Goal: Task Accomplishment & Management: Use online tool/utility

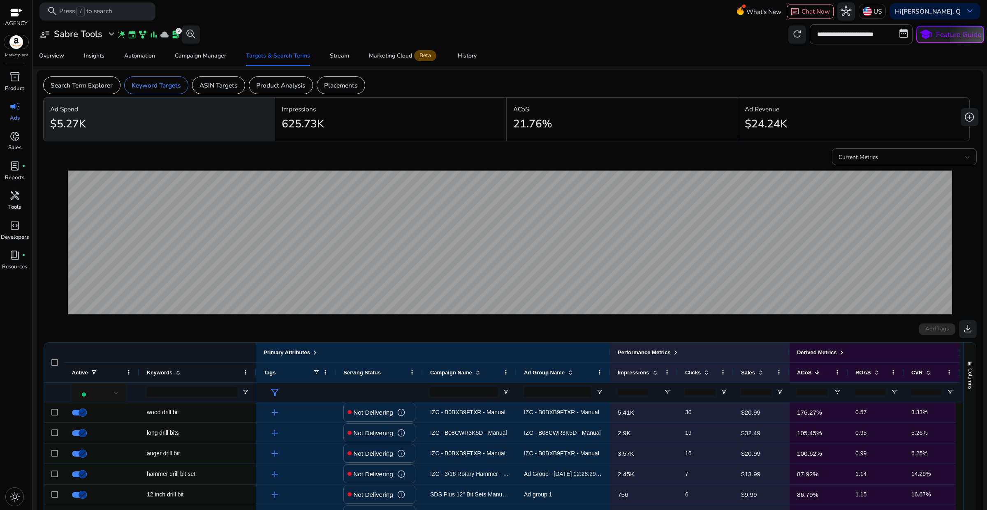
scroll to position [206, 0]
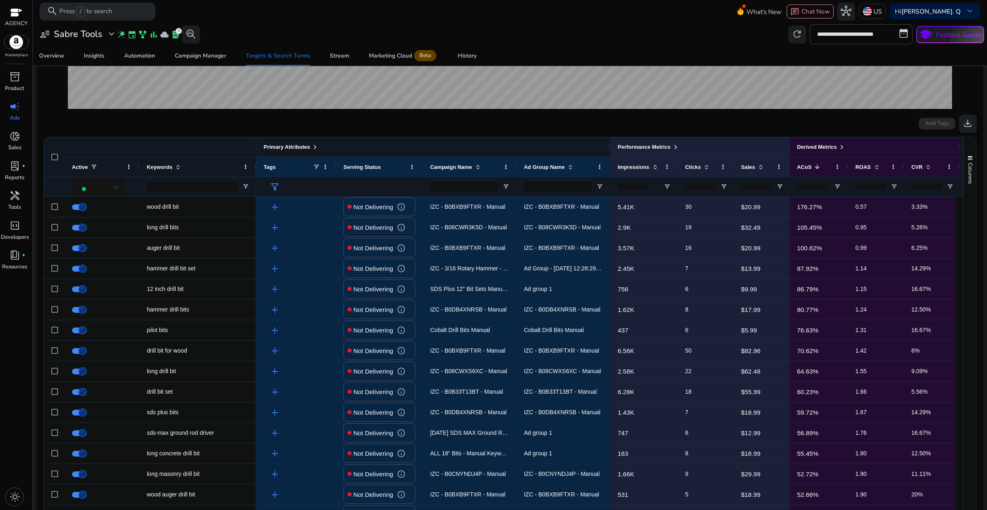
click at [310, 151] on div "Primary Attributes" at bounding box center [291, 147] width 55 height 11
click at [317, 148] on span at bounding box center [315, 147] width 7 height 7
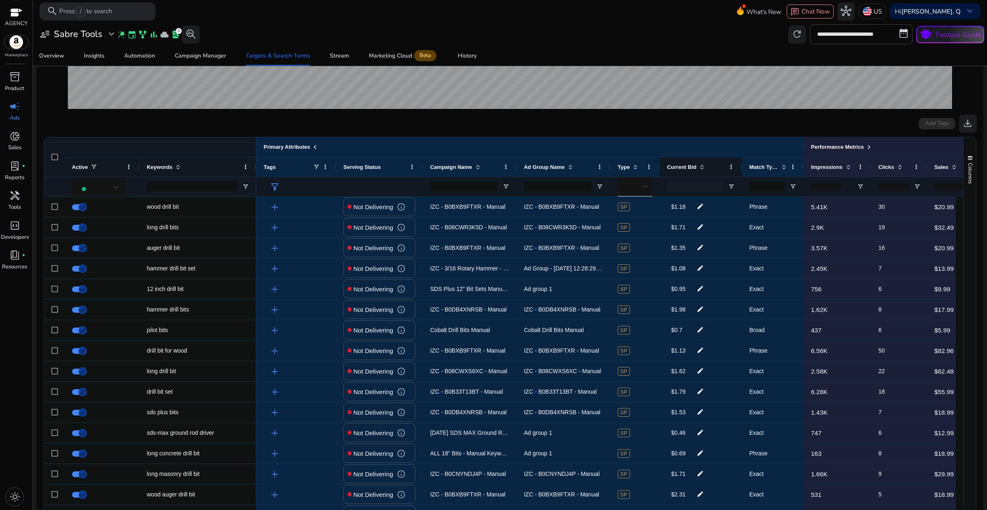
click at [686, 170] on span "Current Bid" at bounding box center [682, 167] width 30 height 6
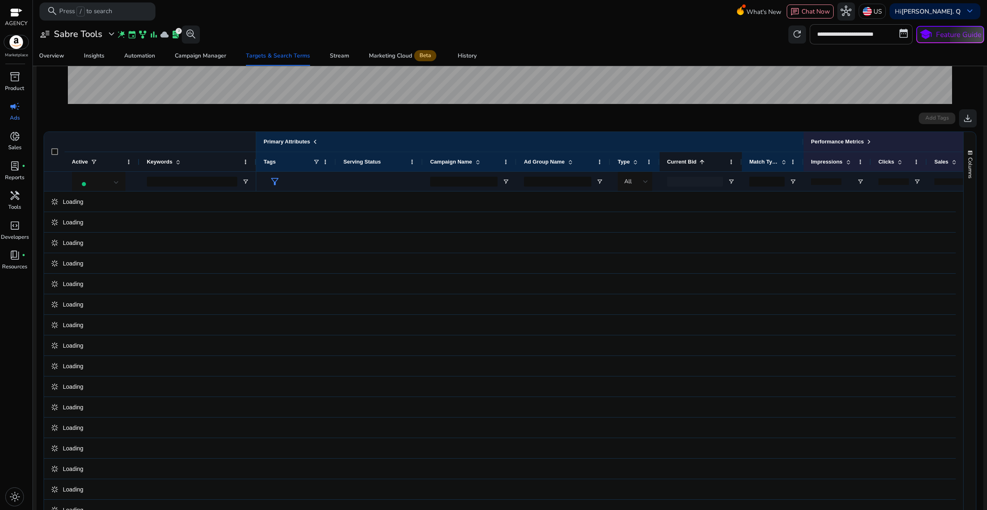
scroll to position [200, 0]
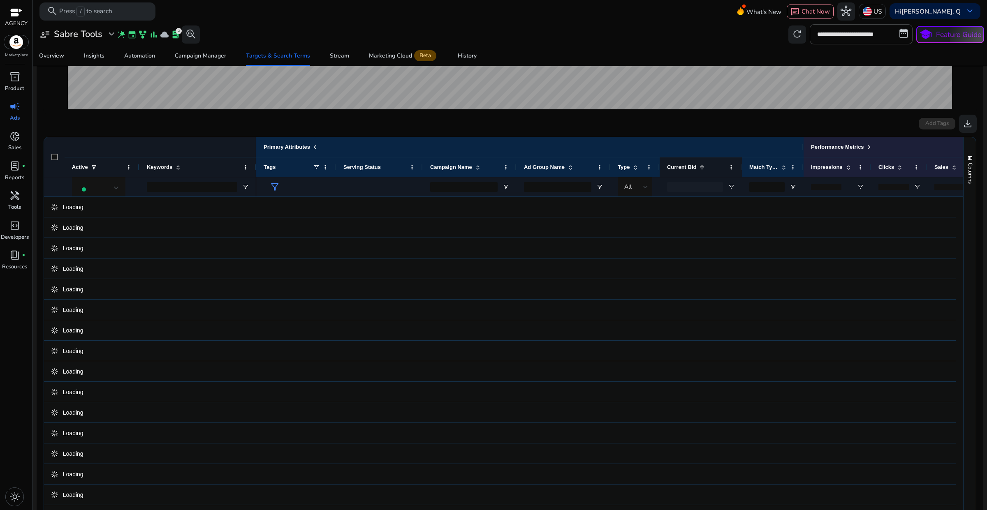
click at [686, 170] on span "Current Bid" at bounding box center [682, 167] width 30 height 6
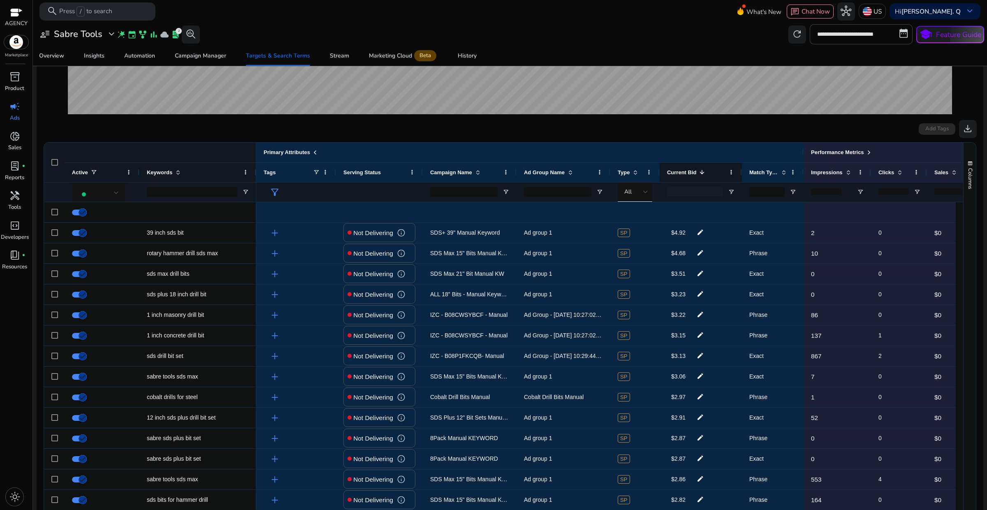
scroll to position [206, 0]
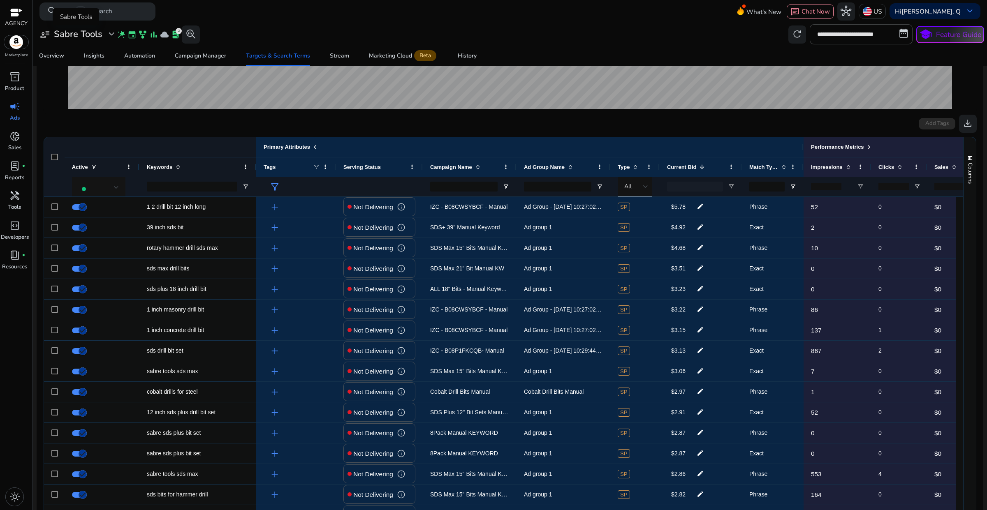
click at [114, 36] on span "expand_more" at bounding box center [111, 34] width 11 height 11
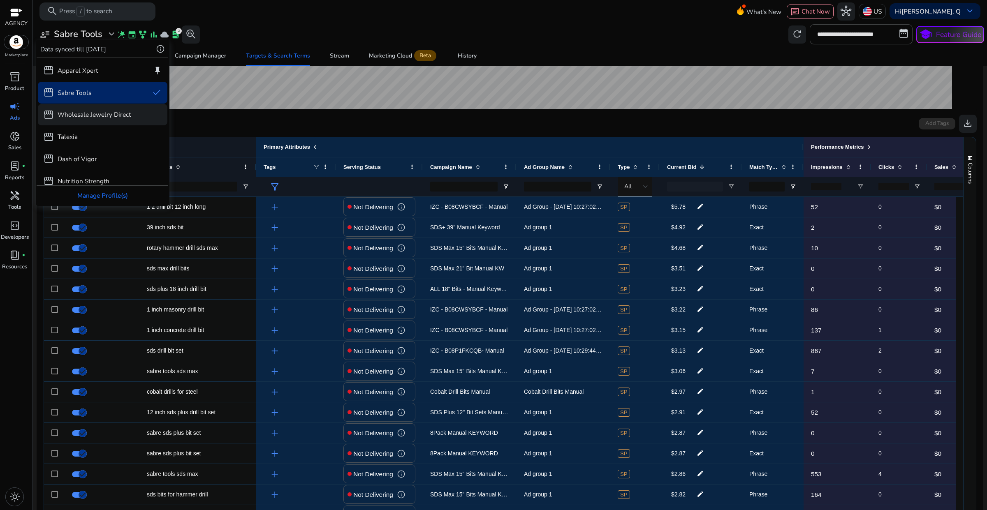
click at [90, 116] on p "Wholesale Jewelry Direct" at bounding box center [94, 114] width 73 height 9
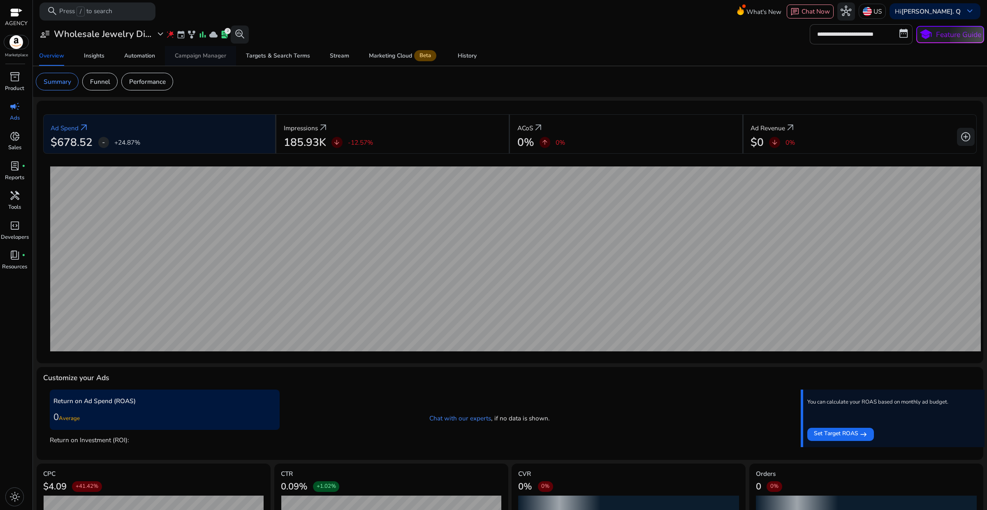
click at [220, 56] on div "Campaign Manager" at bounding box center [200, 56] width 51 height 6
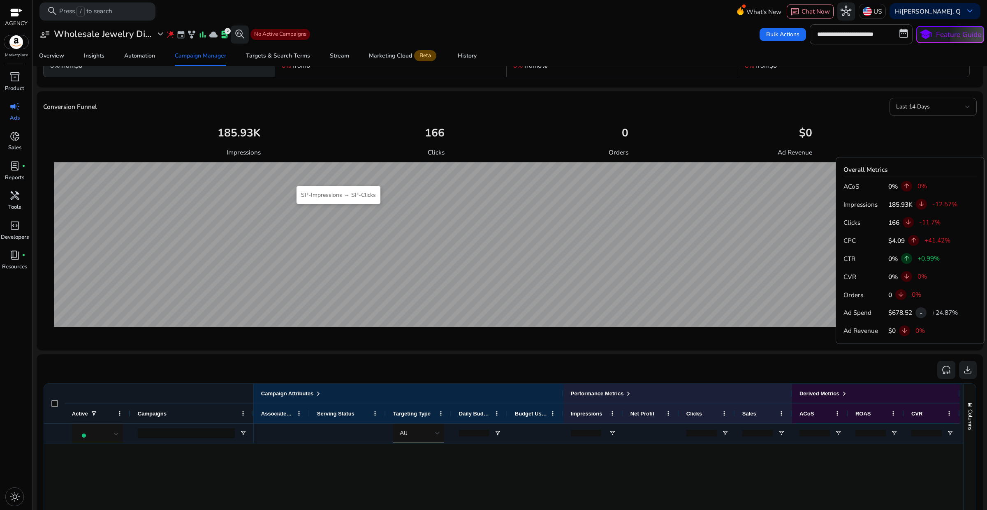
scroll to position [9, 0]
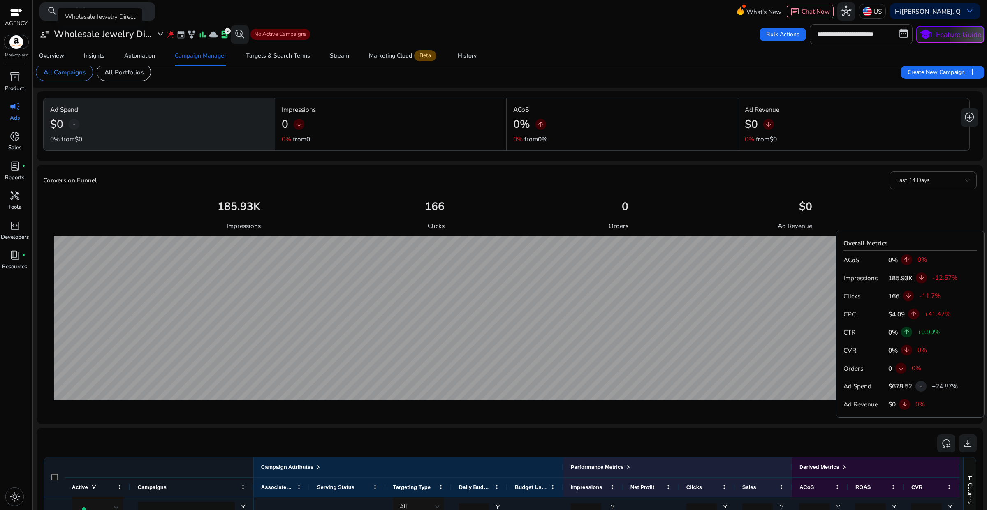
click at [134, 36] on h3 "Wholesale Jewelry Di..." at bounding box center [102, 34] width 97 height 11
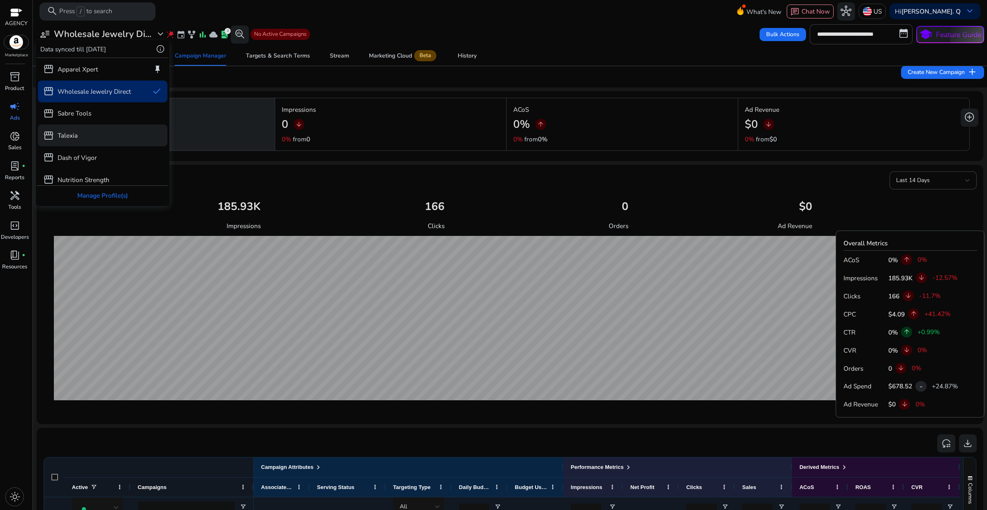
scroll to position [0, 0]
click at [112, 74] on div "storefront Apparel Xpert keep" at bounding box center [103, 71] width 130 height 22
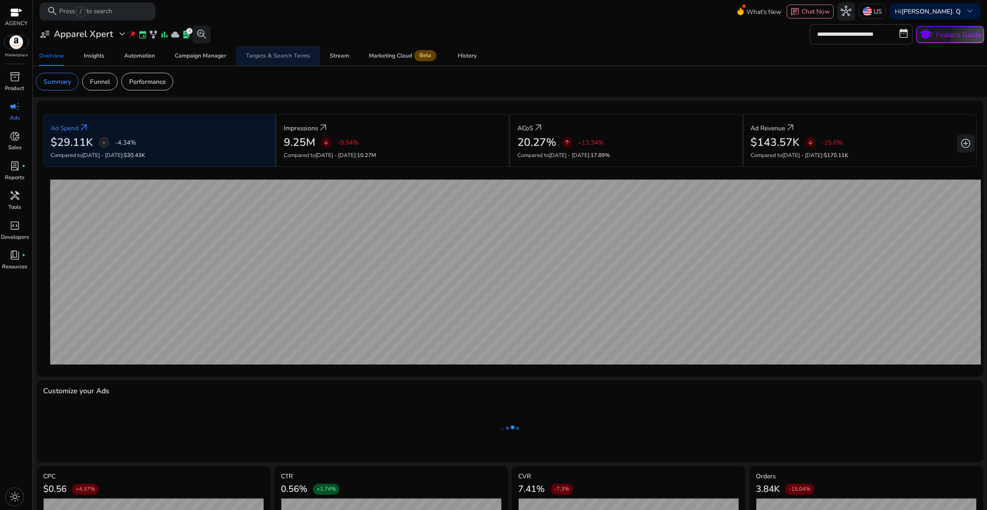
click at [280, 58] on div "Targets & Search Terms" at bounding box center [278, 56] width 64 height 6
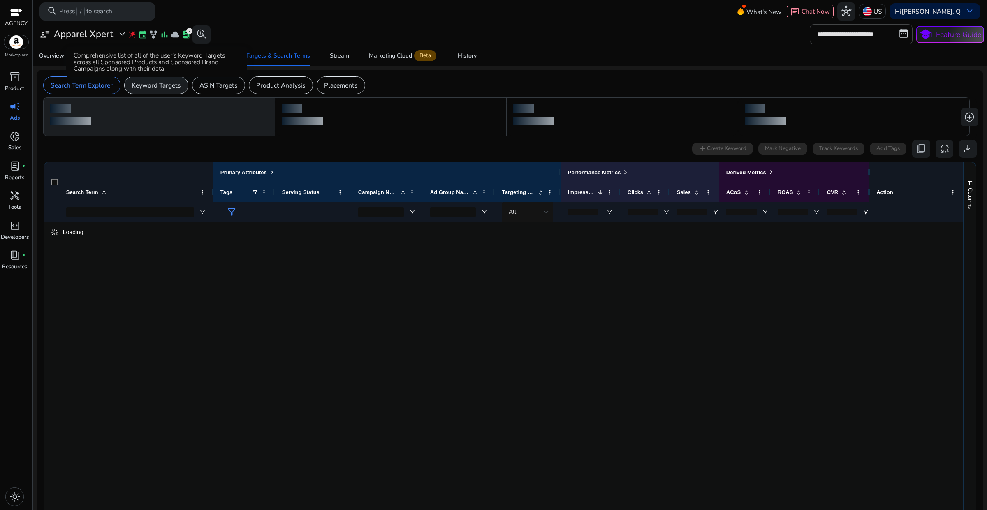
click at [173, 85] on p "Keyword Targets" at bounding box center [156, 85] width 49 height 9
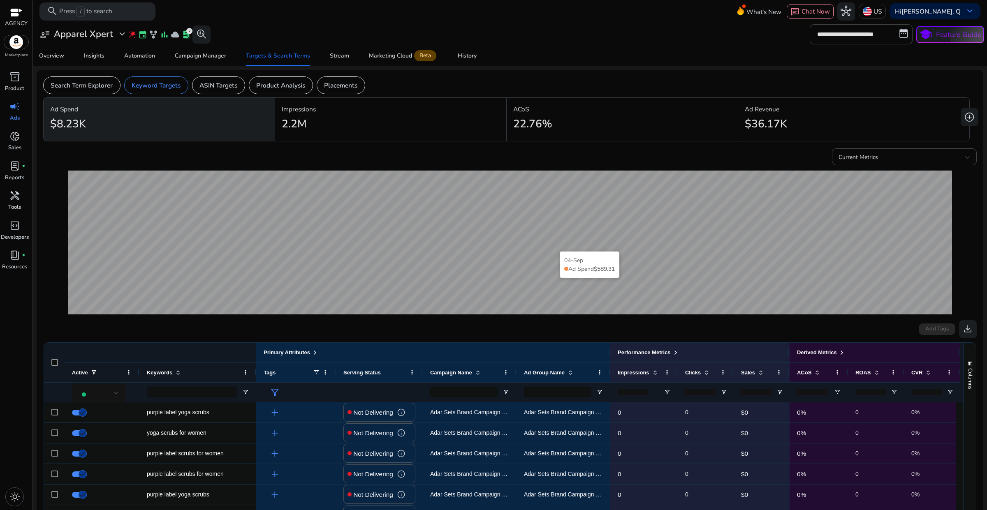
scroll to position [103, 0]
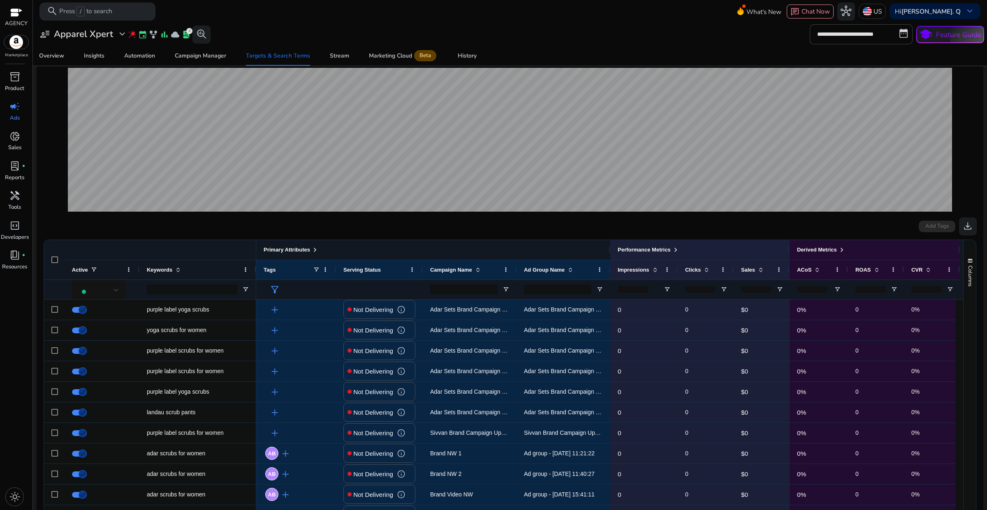
click at [316, 249] on span at bounding box center [315, 250] width 7 height 7
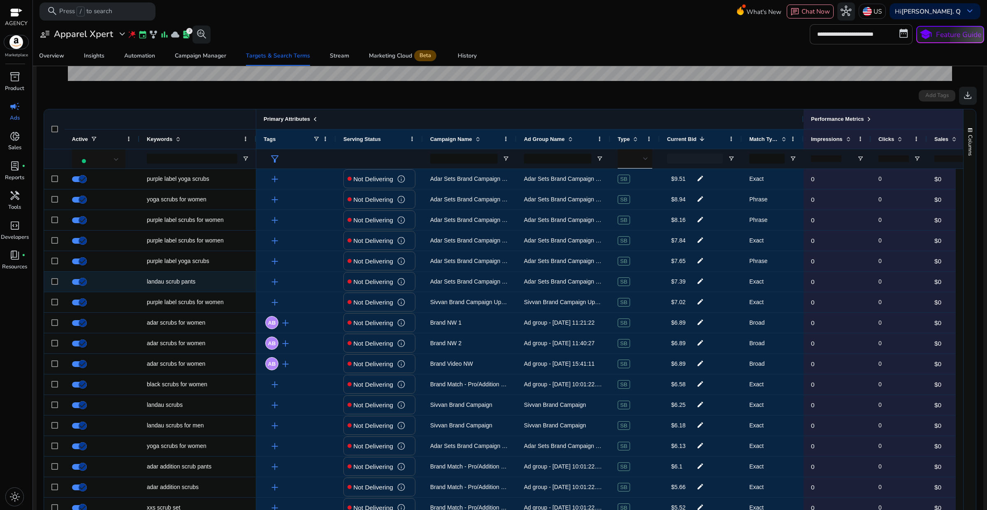
scroll to position [257, 0]
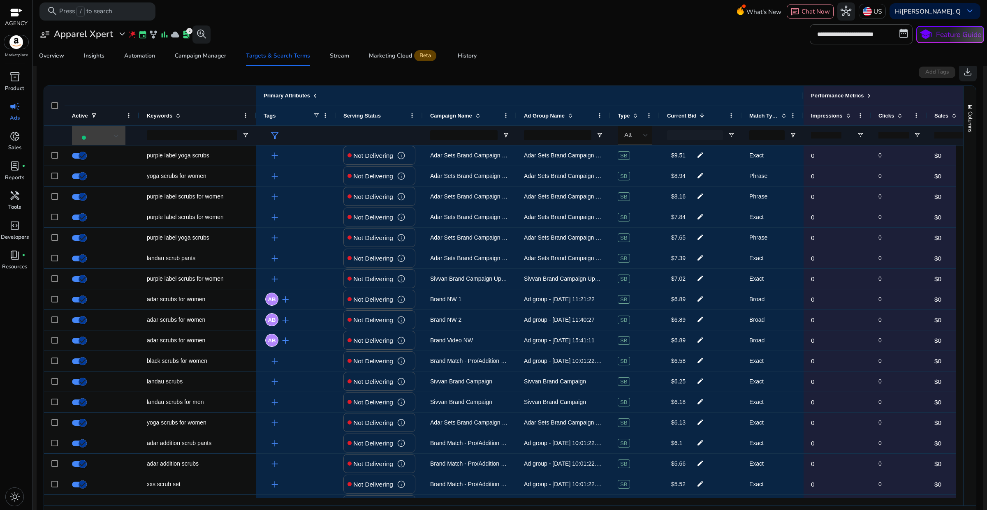
click at [117, 137] on div at bounding box center [116, 135] width 5 height 3
click at [572, 44] on div at bounding box center [493, 255] width 987 height 510
